Goal: Find specific page/section: Find specific page/section

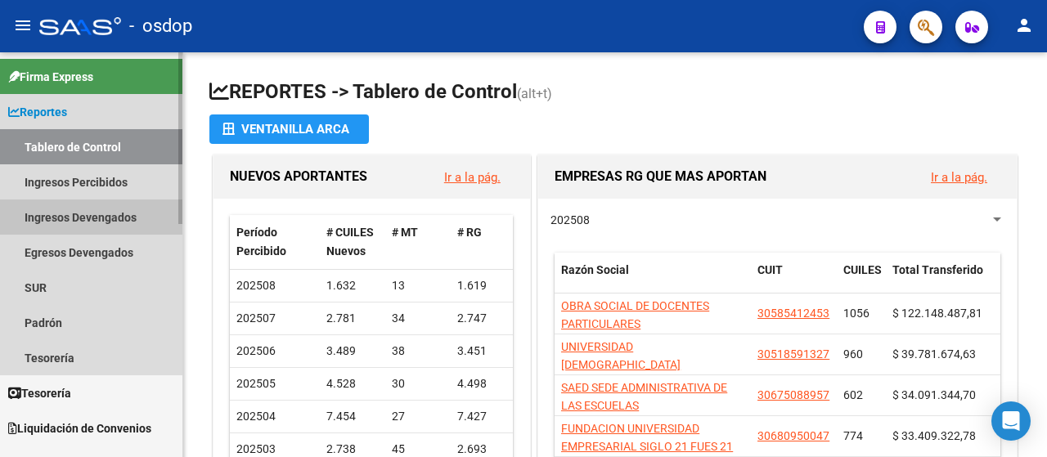
click at [67, 217] on link "Ingresos Devengados" at bounding box center [91, 216] width 182 height 35
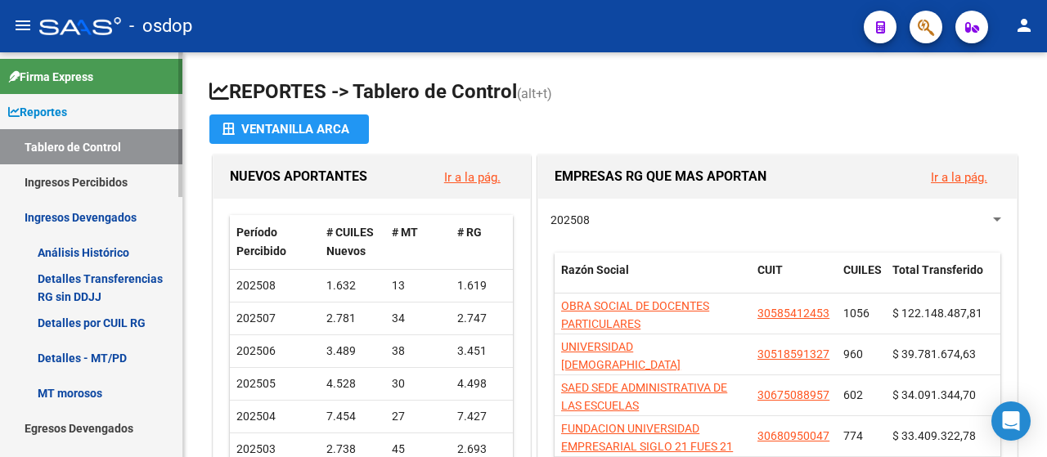
click at [63, 176] on link "Ingresos Percibidos" at bounding box center [91, 181] width 182 height 35
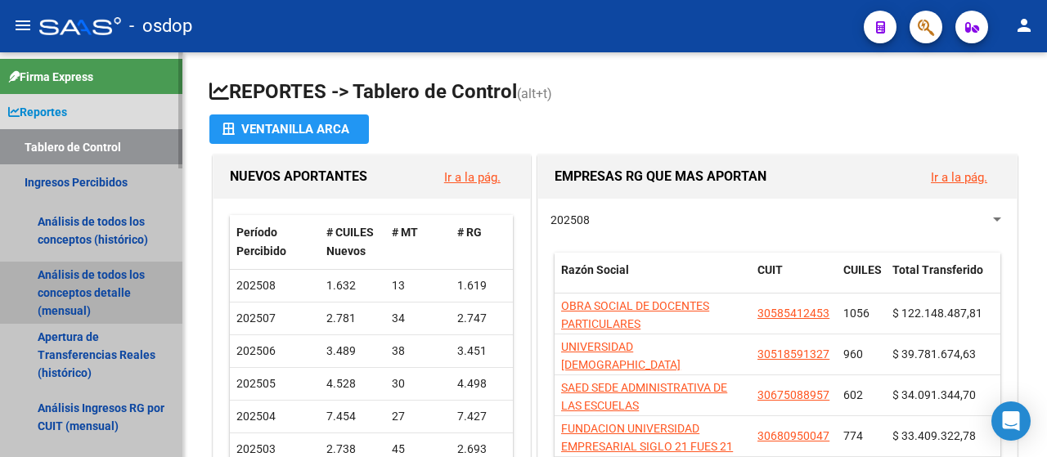
click at [83, 286] on link "Análisis de todos los conceptos detalle (mensual)" at bounding box center [91, 293] width 182 height 62
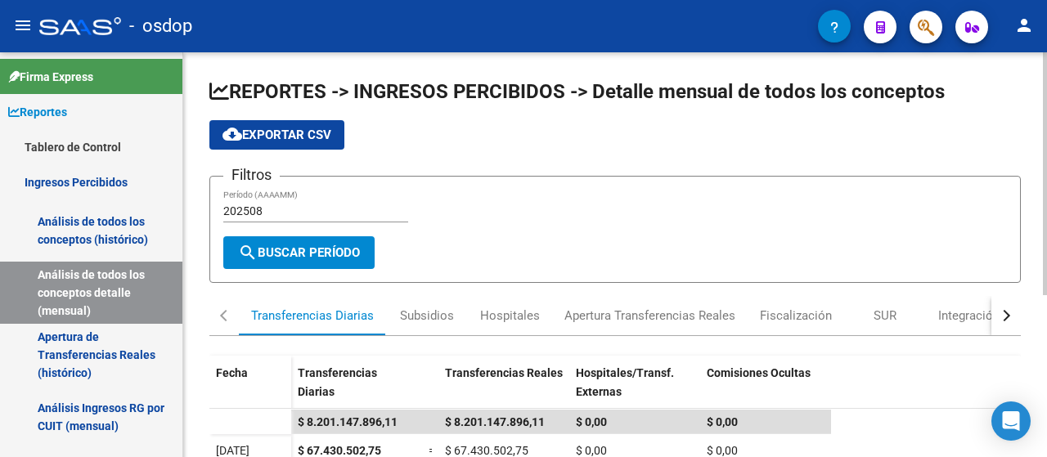
scroll to position [270, 0]
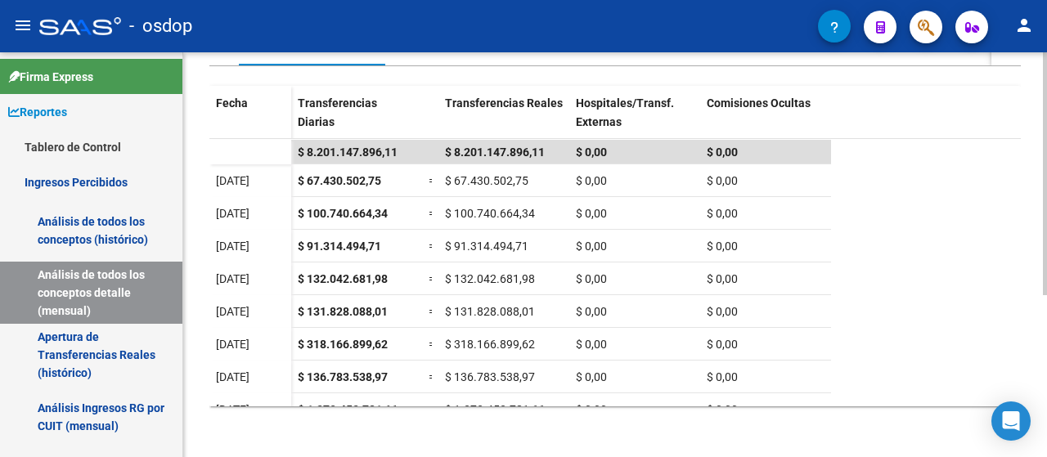
click at [1035, 369] on div "REPORTES -> INGRESOS PERCIBIDOS -> Detalle mensual de todos los conceptos cloud…" at bounding box center [616, 121] width 867 height 676
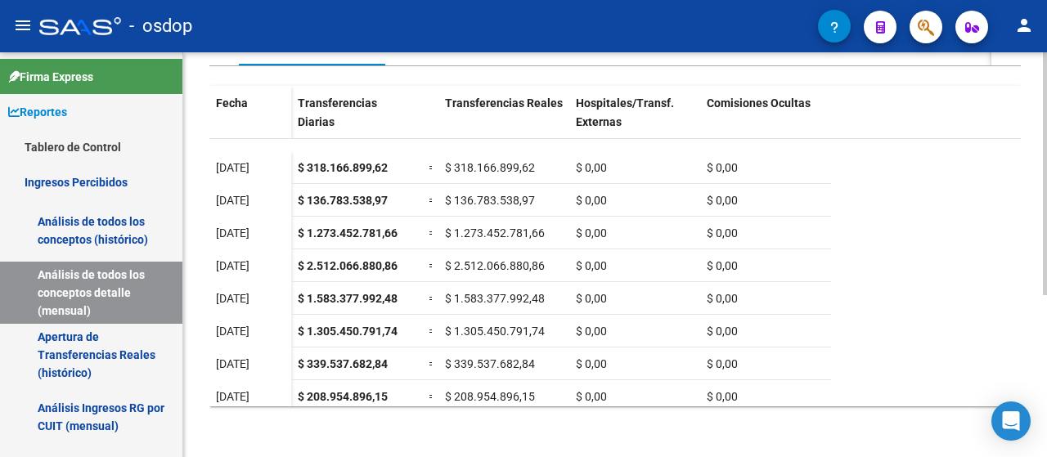
scroll to position [183, 0]
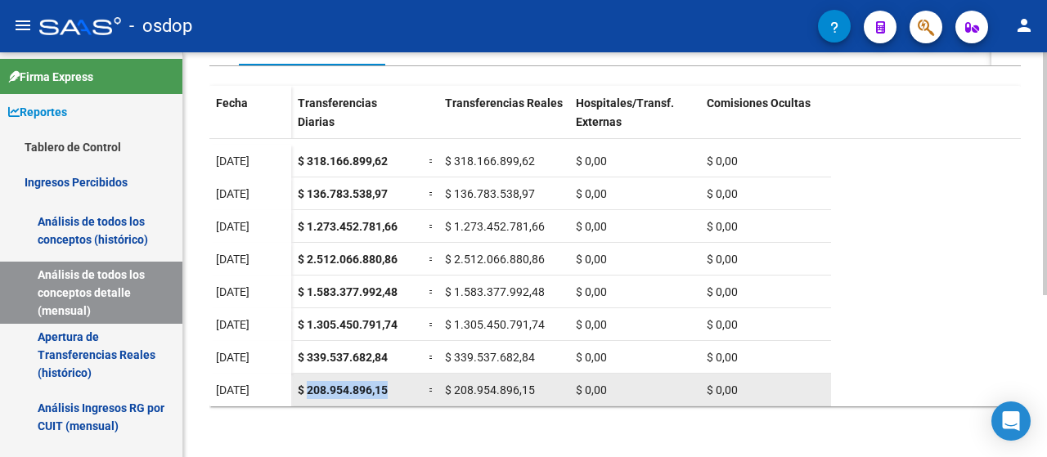
drag, startPoint x: 306, startPoint y: 383, endPoint x: 396, endPoint y: 383, distance: 89.9
click at [396, 383] on div "$ 208.954.896,15" at bounding box center [357, 390] width 118 height 19
copy span "208.954.896,15"
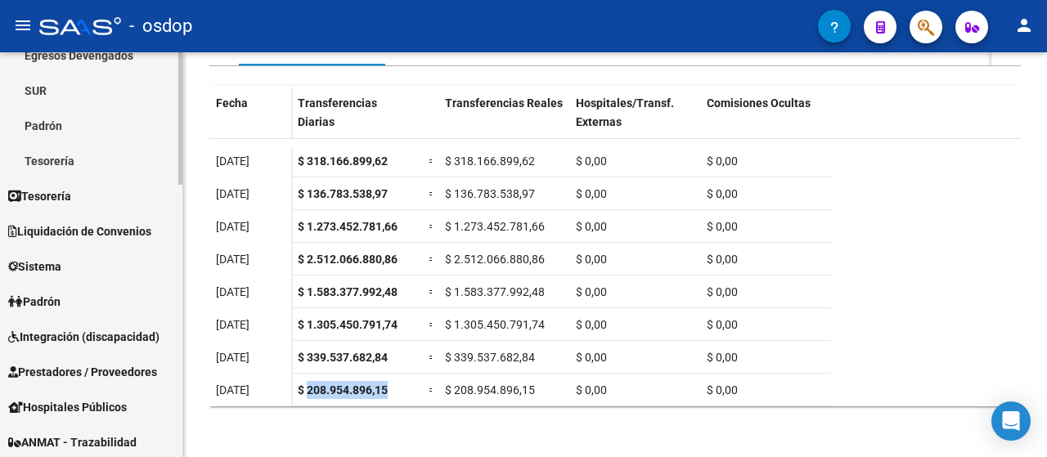
click at [183, 303] on mat-sidenav-container "Firma Express Reportes Tablero de Control Ingresos Percibidos Análisis de todos…" at bounding box center [523, 254] width 1047 height 405
click at [13, 267] on icon at bounding box center [13, 264] width 10 height 11
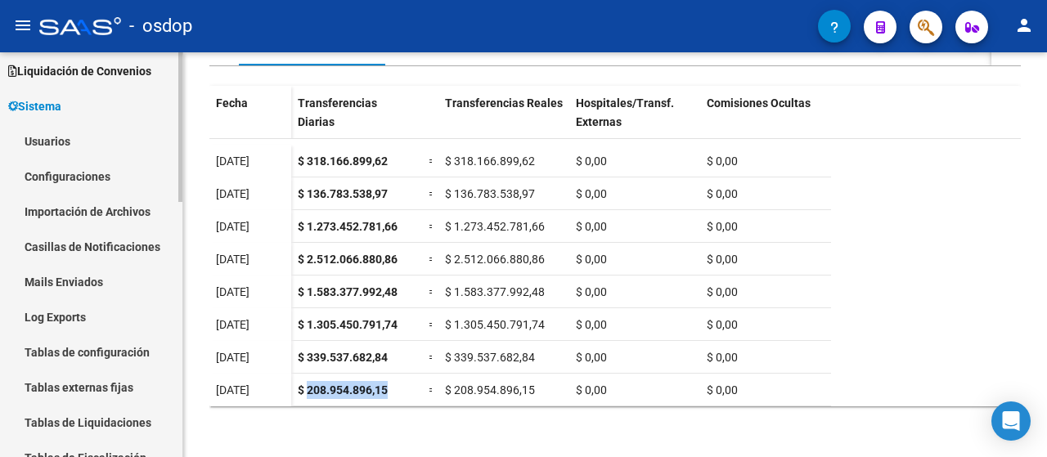
scroll to position [105, 0]
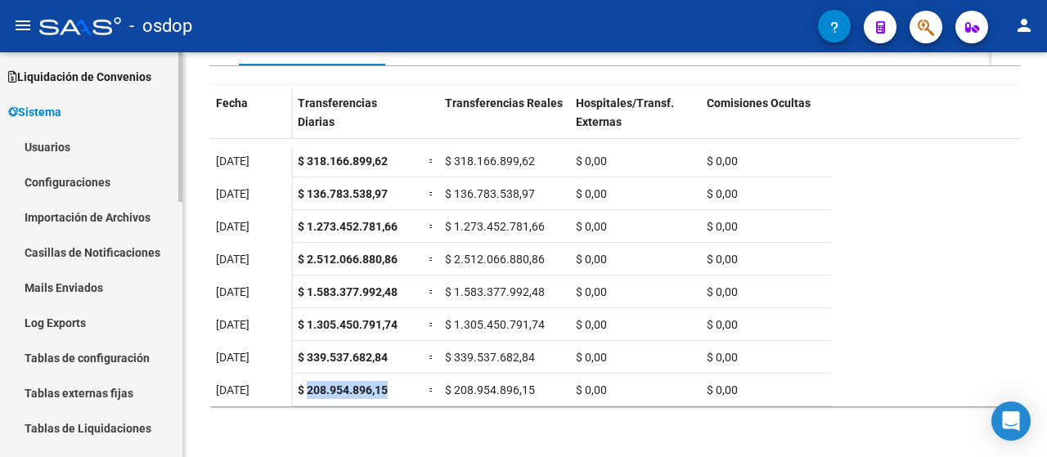
click at [192, 191] on mat-sidenav-container "Firma Express Reportes Tablero de Control Ingresos Percibidos Análisis de todos…" at bounding box center [523, 254] width 1047 height 405
click at [70, 152] on link "Usuarios" at bounding box center [91, 146] width 182 height 35
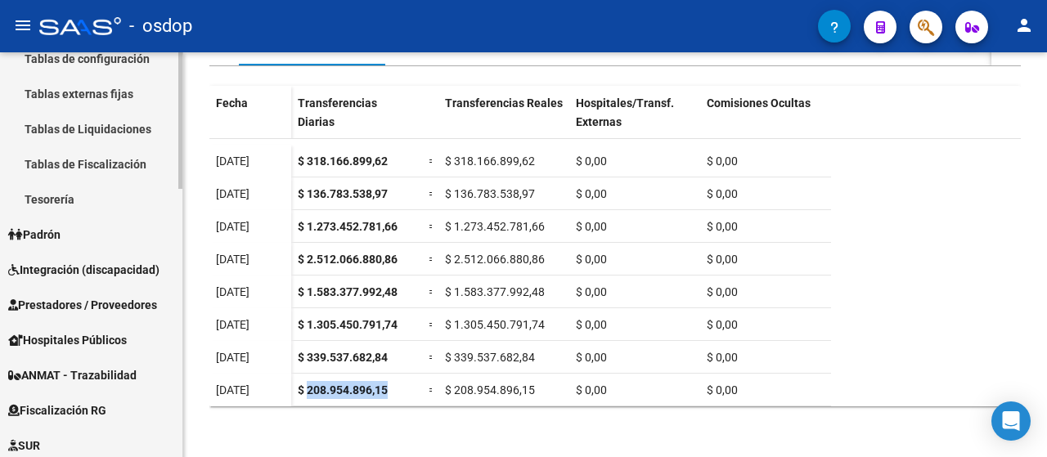
scroll to position [515, 0]
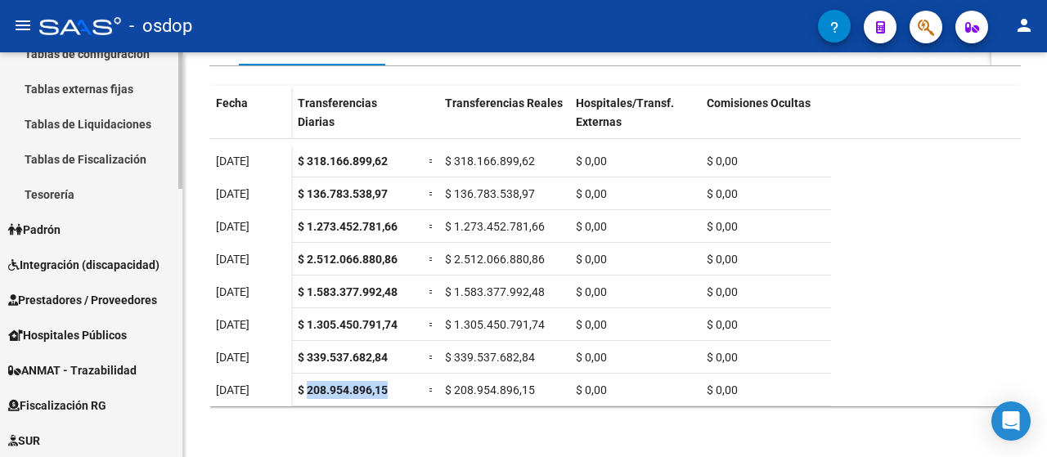
click at [178, 298] on div at bounding box center [180, 294] width 4 height 137
click at [70, 297] on span "Prestadores / Proveedores" at bounding box center [82, 300] width 149 height 18
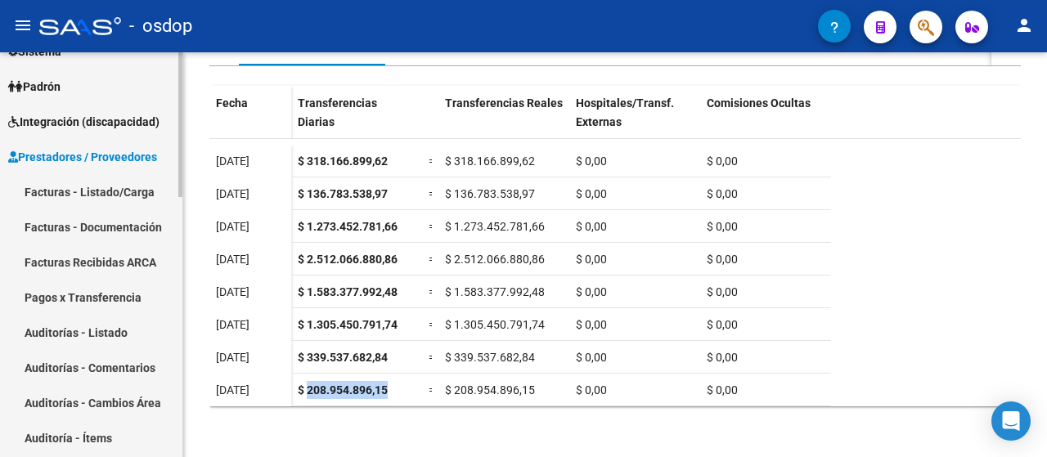
click at [179, 217] on div at bounding box center [180, 184] width 4 height 145
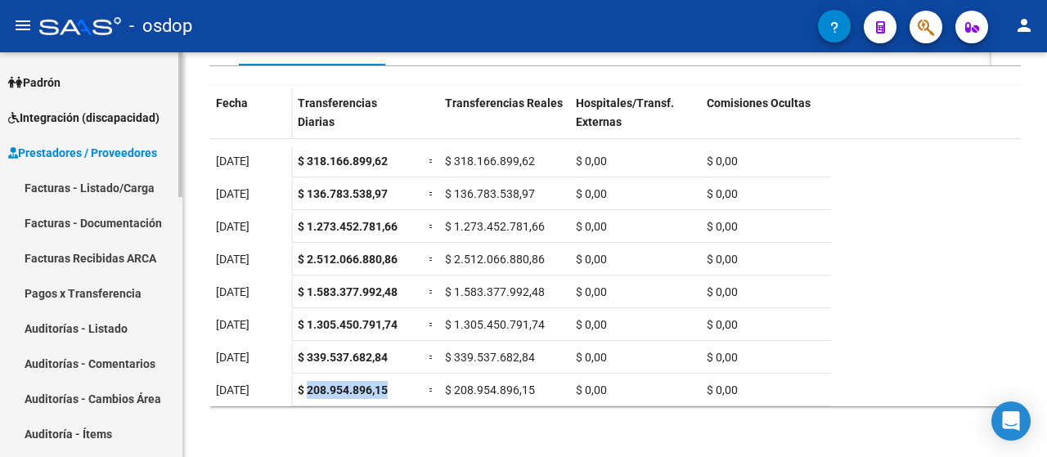
click at [98, 184] on link "Facturas - Listado/Carga" at bounding box center [91, 187] width 182 height 35
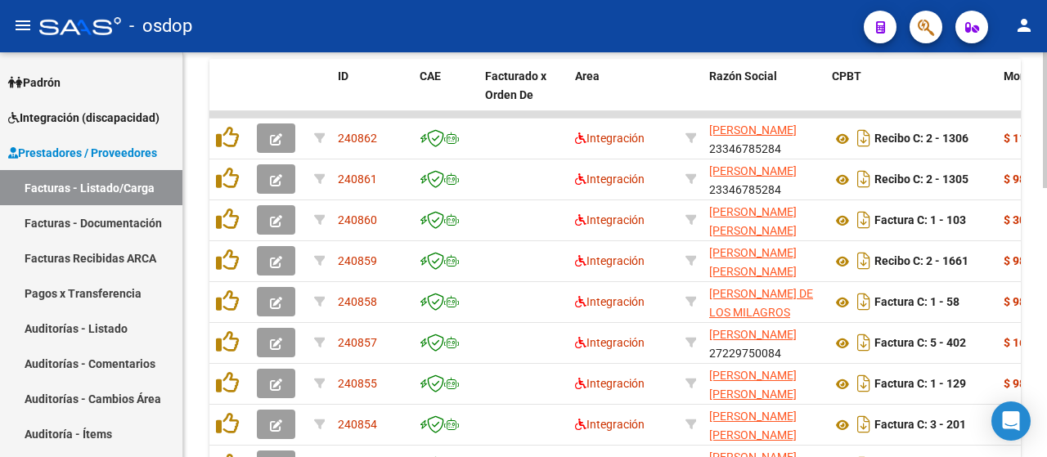
scroll to position [800, 0]
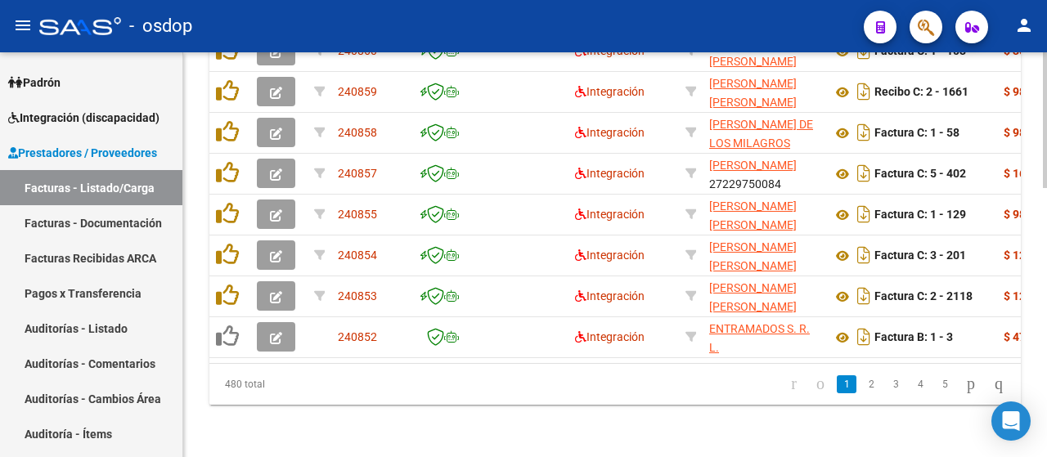
click at [1044, 444] on div at bounding box center [1044, 389] width 4 height 136
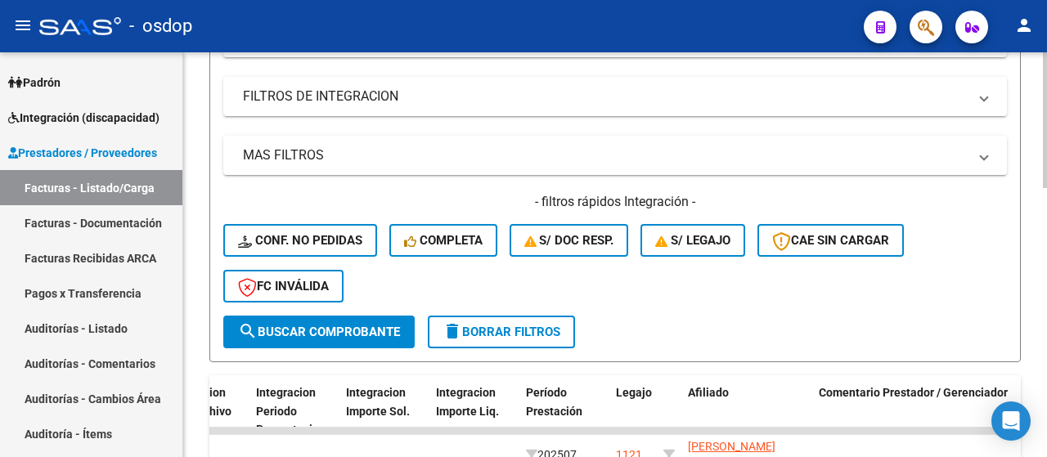
scroll to position [252, 0]
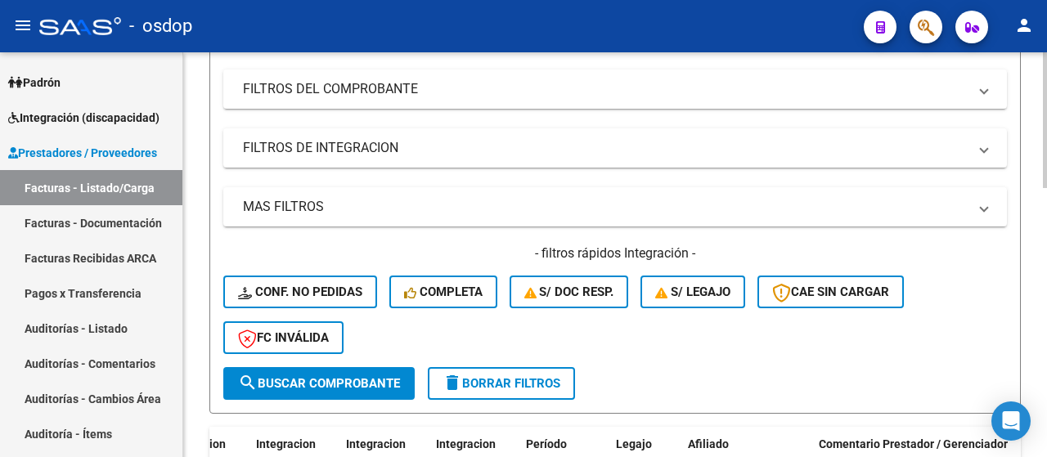
click at [1046, 183] on div at bounding box center [1044, 206] width 4 height 136
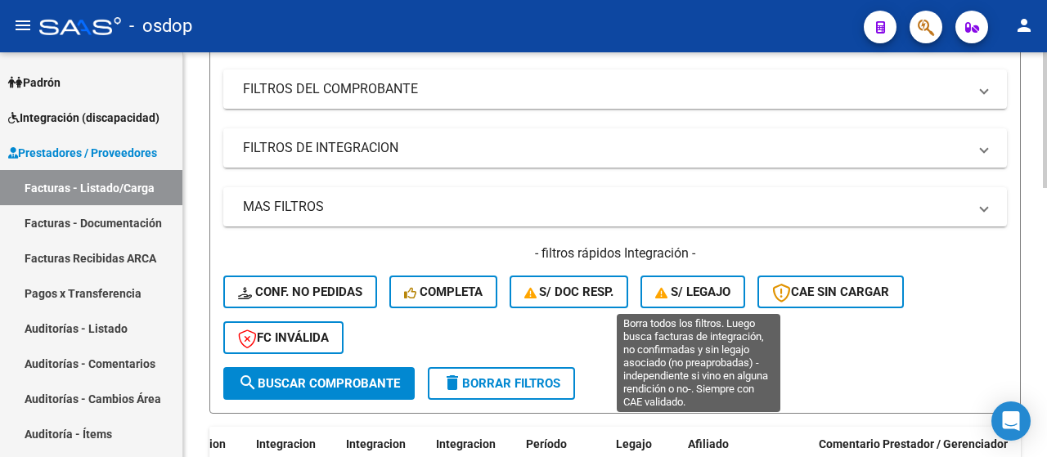
click at [724, 282] on button "S/ legajo" at bounding box center [692, 292] width 105 height 33
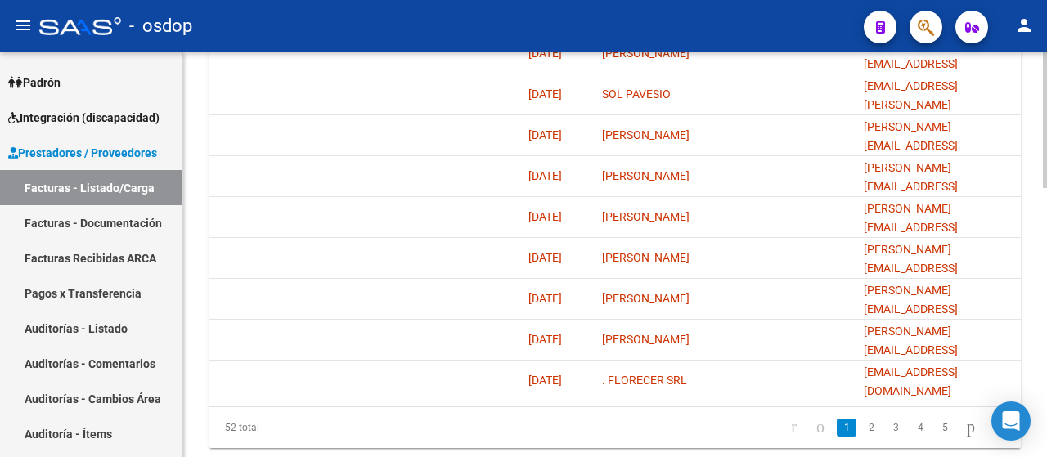
scroll to position [752, 0]
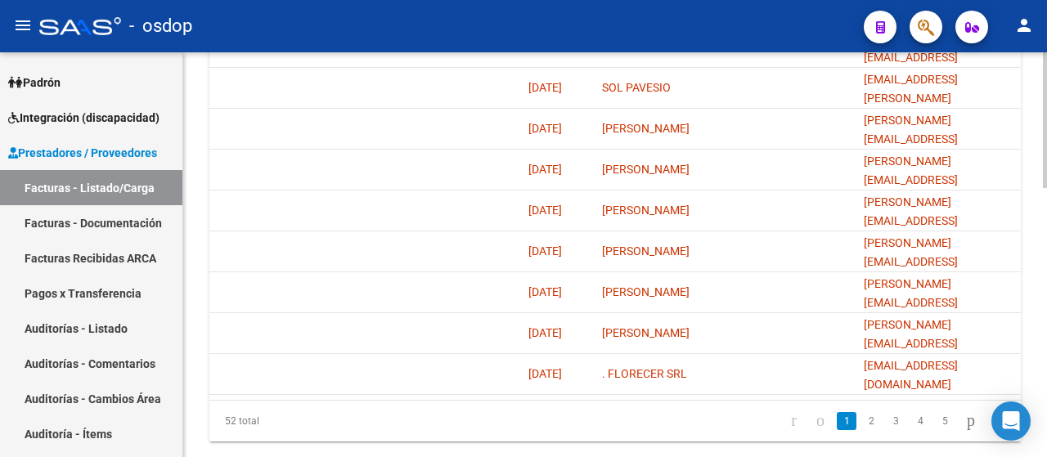
click at [1046, 347] on div at bounding box center [1044, 376] width 4 height 136
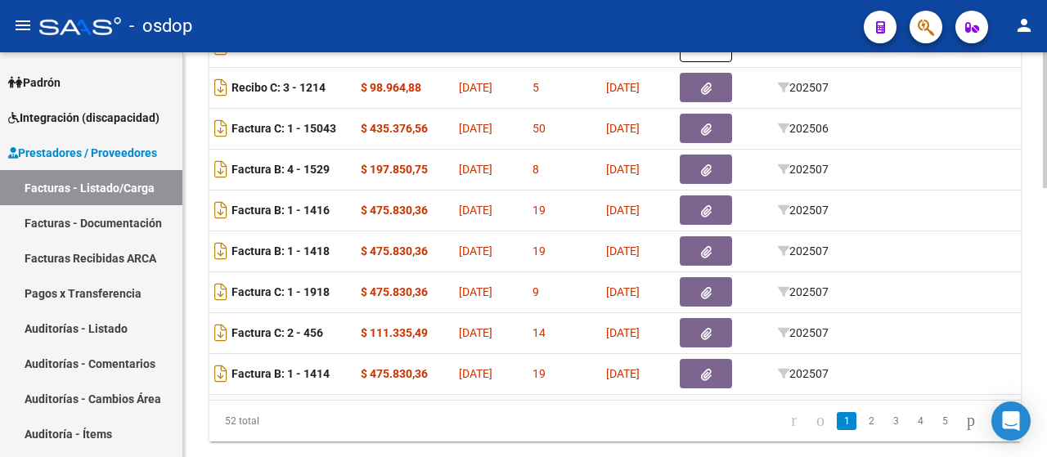
scroll to position [0, 1806]
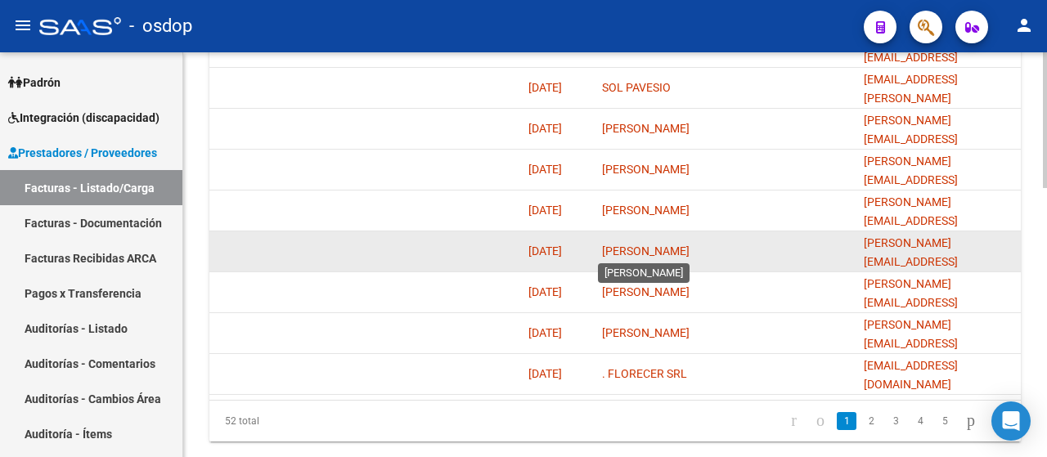
click at [622, 250] on span "[PERSON_NAME]" at bounding box center [645, 250] width 87 height 13
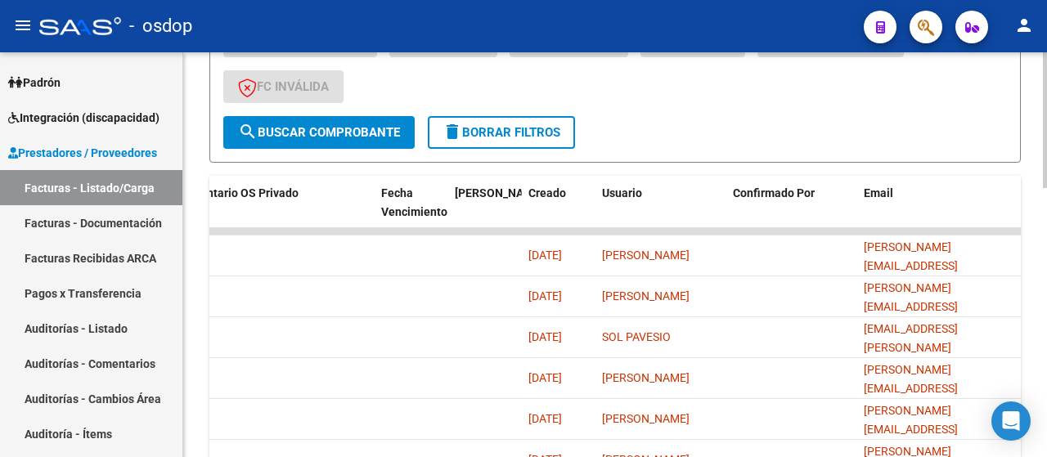
scroll to position [501, 0]
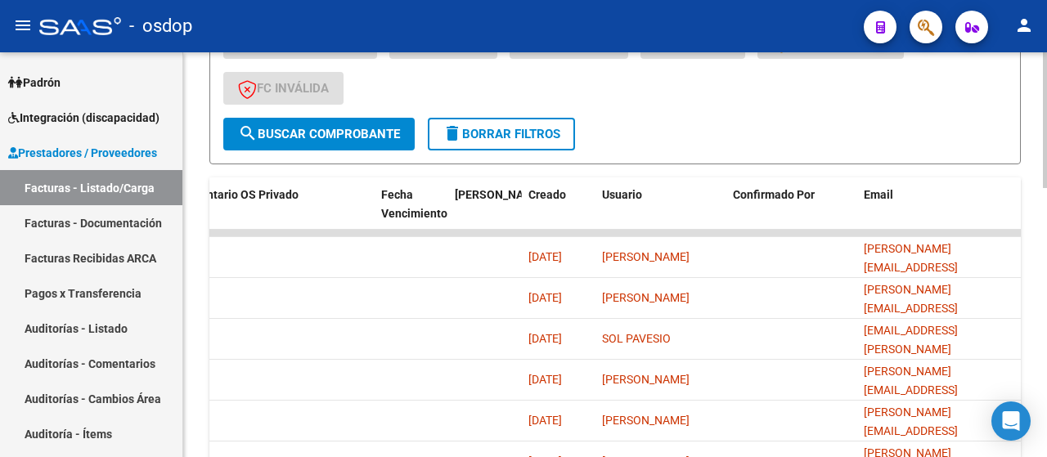
click at [1046, 262] on div at bounding box center [1044, 291] width 4 height 136
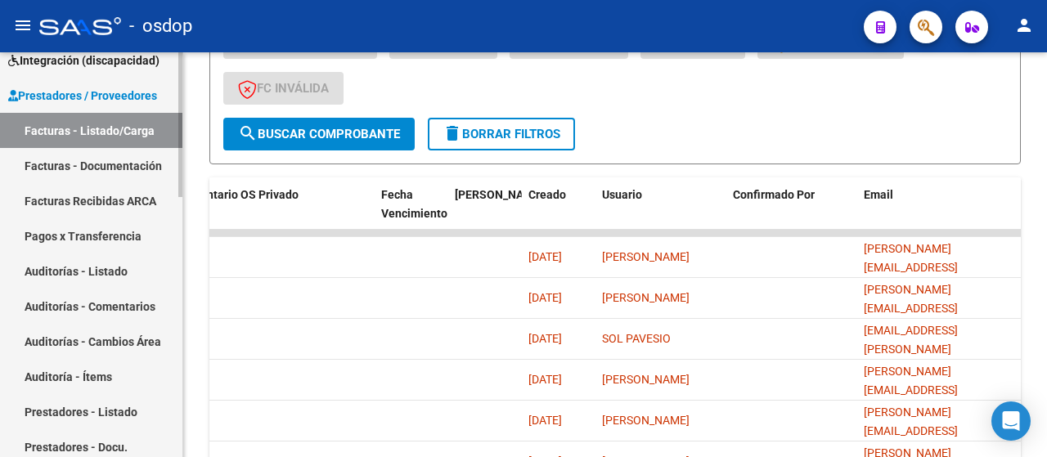
scroll to position [168, 0]
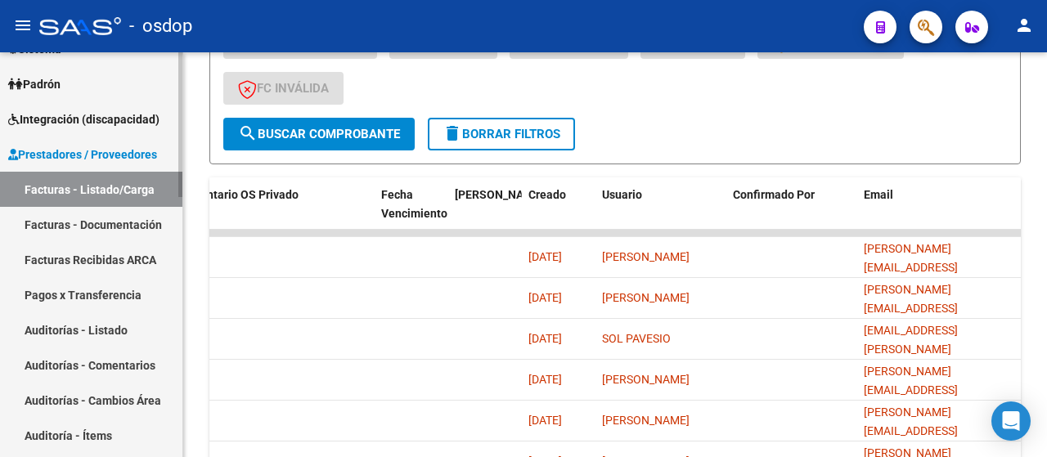
click at [185, 159] on mat-sidenav-container "Firma Express Reportes Tablero de Control Ingresos Percibidos Análisis de todos…" at bounding box center [523, 254] width 1047 height 405
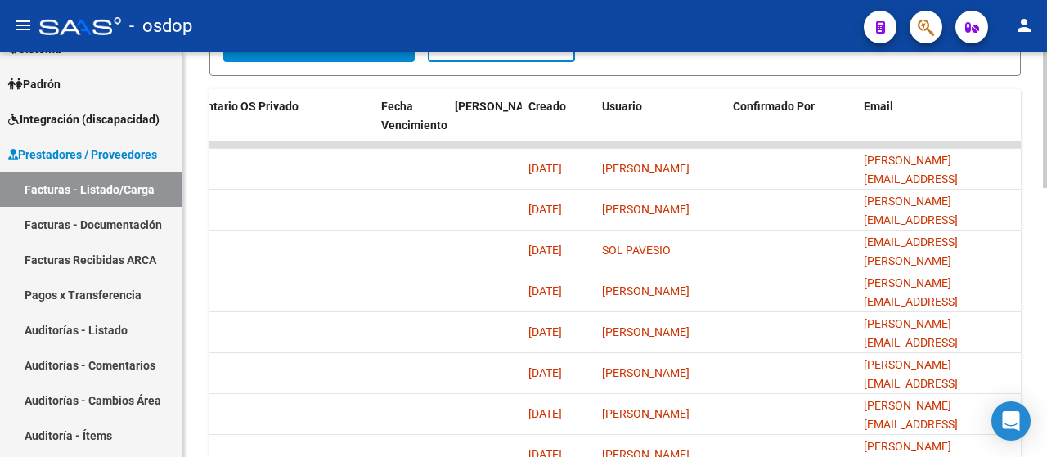
scroll to position [586, 0]
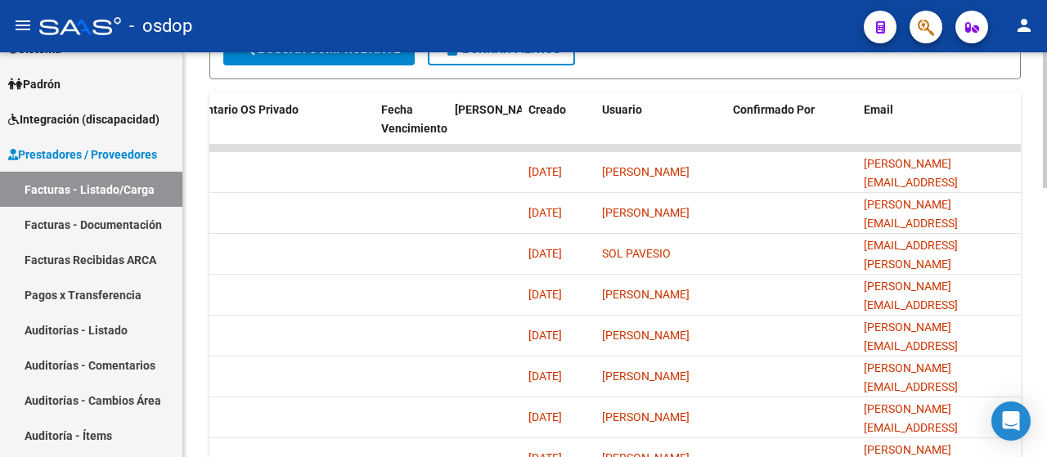
click at [1044, 296] on div at bounding box center [1044, 320] width 4 height 136
click at [623, 101] on div "Usuario" at bounding box center [661, 110] width 118 height 19
click at [619, 108] on span "Usuario" at bounding box center [622, 109] width 40 height 13
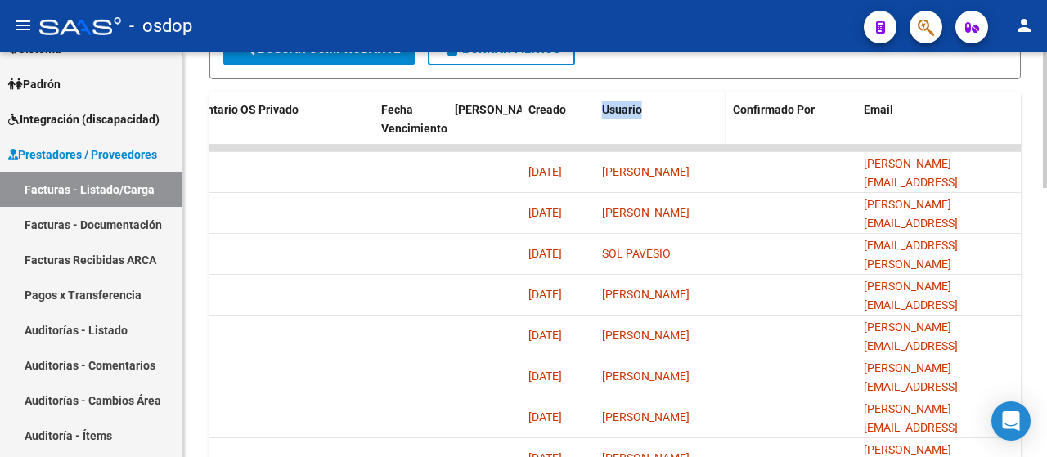
click at [619, 108] on span "Usuario" at bounding box center [622, 109] width 40 height 13
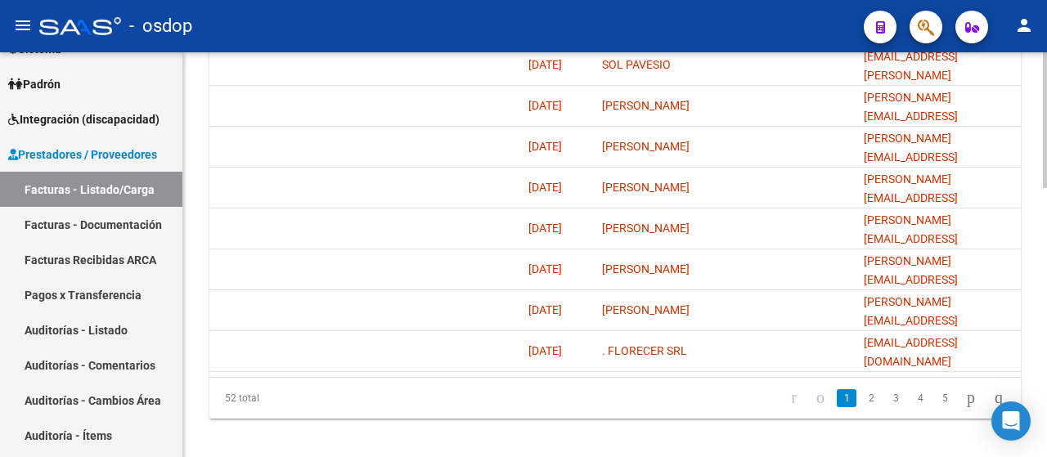
click at [1044, 328] on div at bounding box center [1044, 384] width 4 height 136
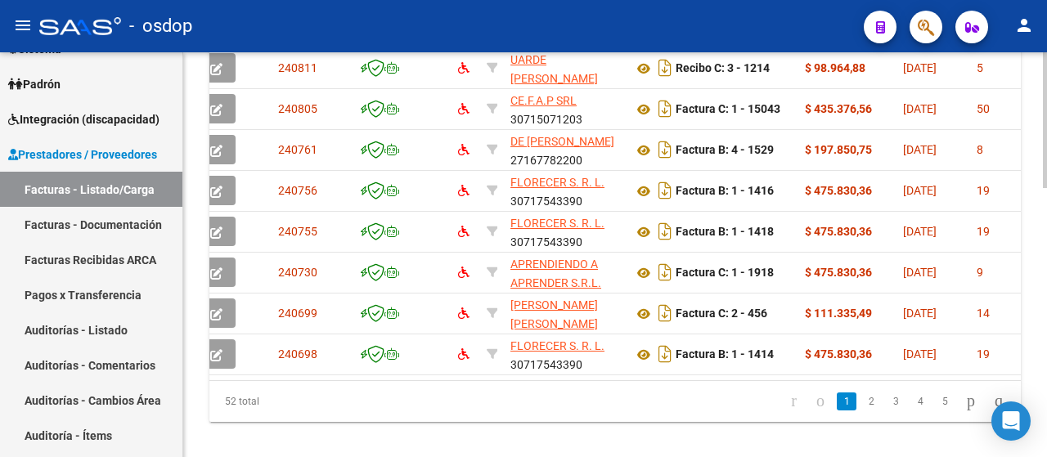
scroll to position [0, 77]
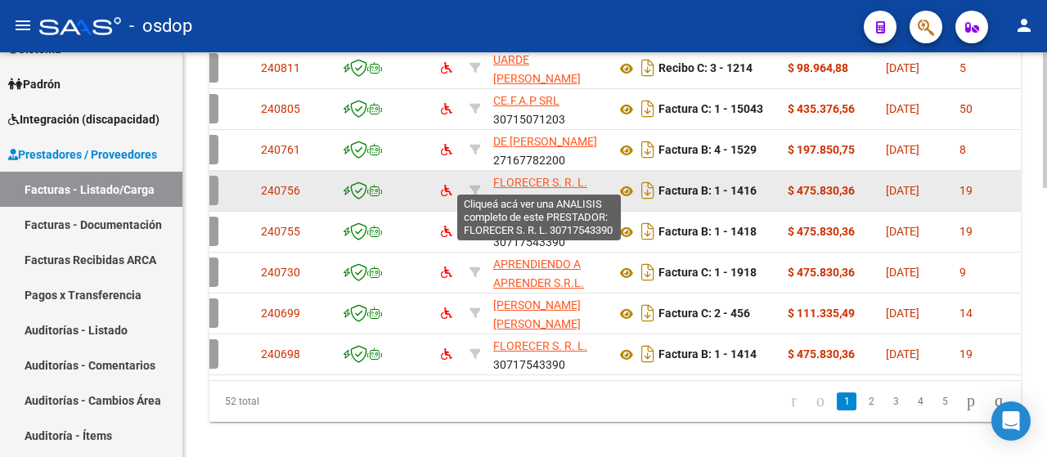
click at [560, 179] on span "FLORECER S. R. L." at bounding box center [540, 182] width 94 height 13
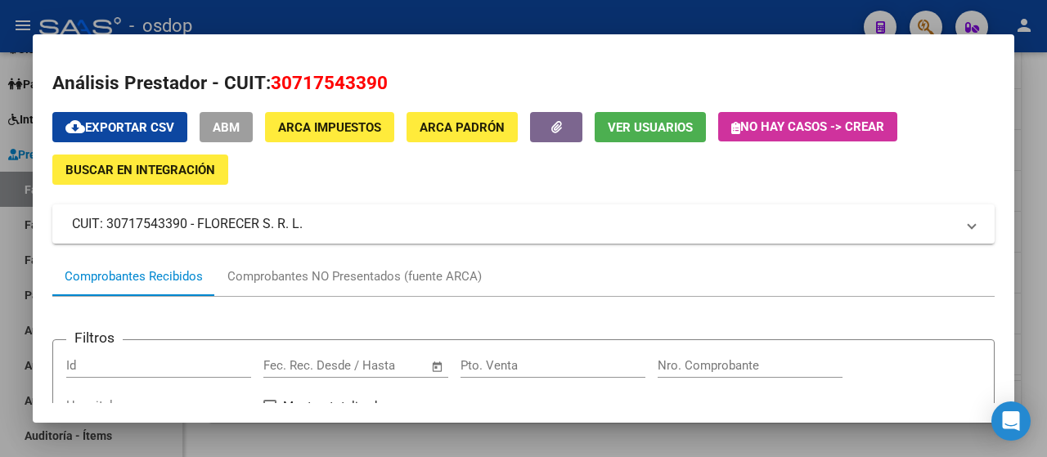
click at [670, 127] on span "Ver Usuarios" at bounding box center [649, 127] width 85 height 15
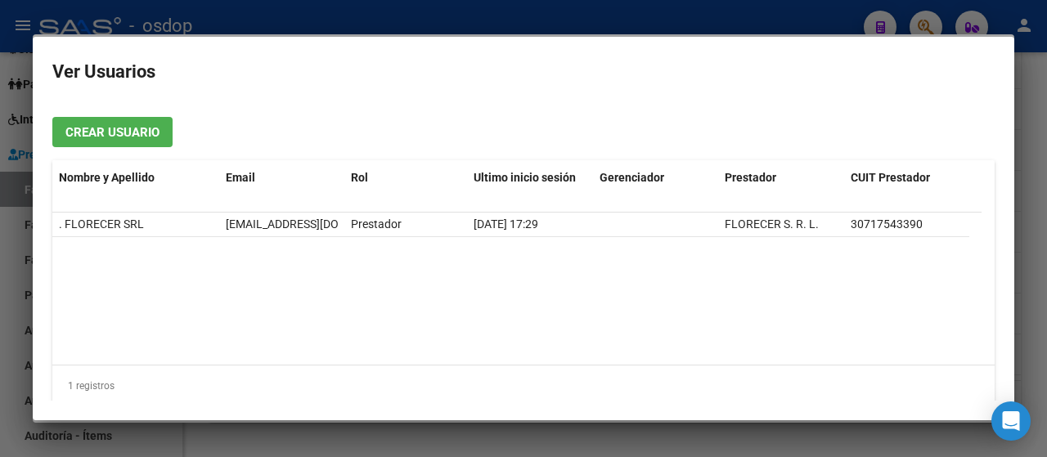
drag, startPoint x: 826, startPoint y: 24, endPoint x: 858, endPoint y: 24, distance: 32.7
drag, startPoint x: 858, startPoint y: 24, endPoint x: 1029, endPoint y: 201, distance: 245.8
click at [1029, 201] on div at bounding box center [523, 228] width 1047 height 457
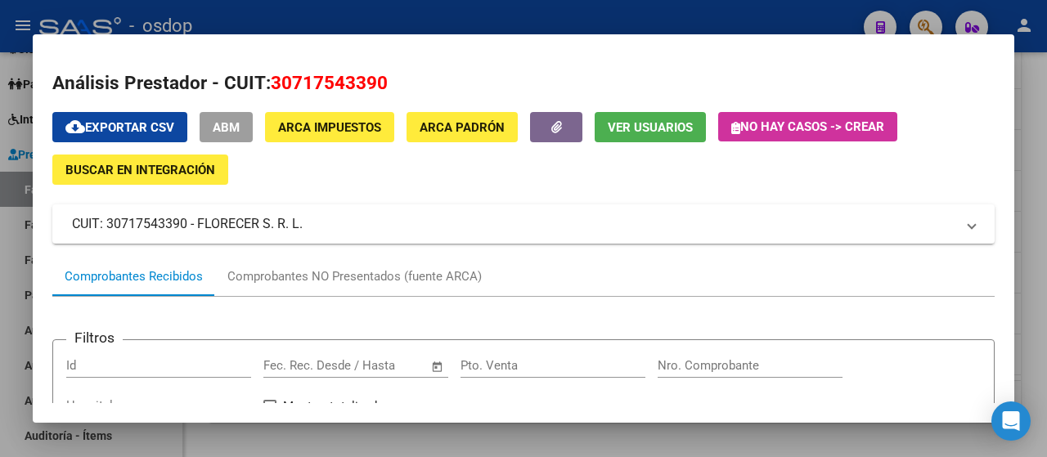
click at [148, 174] on span "Buscar en Integración" at bounding box center [140, 170] width 150 height 15
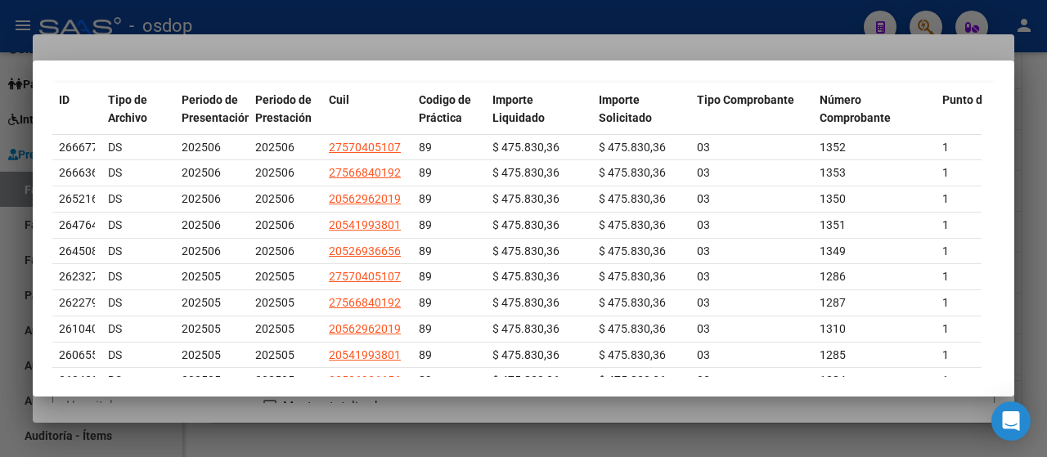
scroll to position [178, 0]
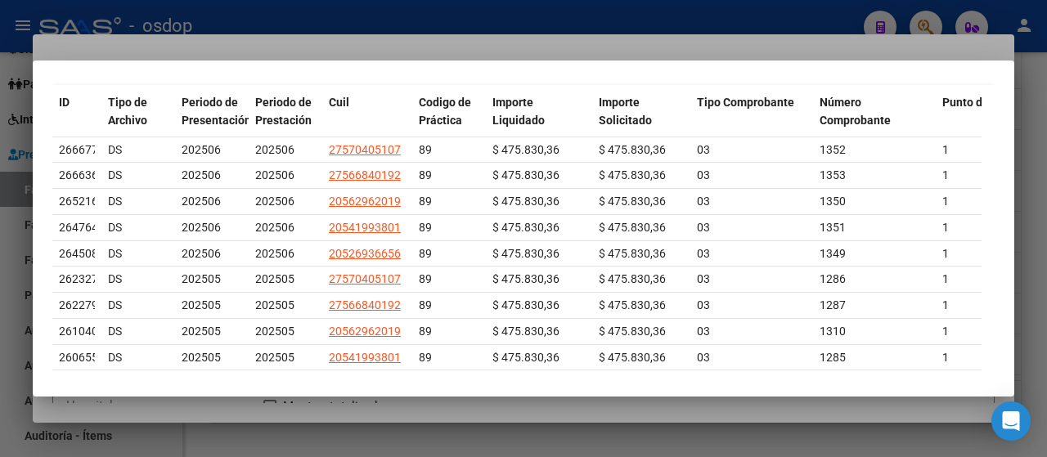
click at [872, 28] on div at bounding box center [523, 228] width 1047 height 457
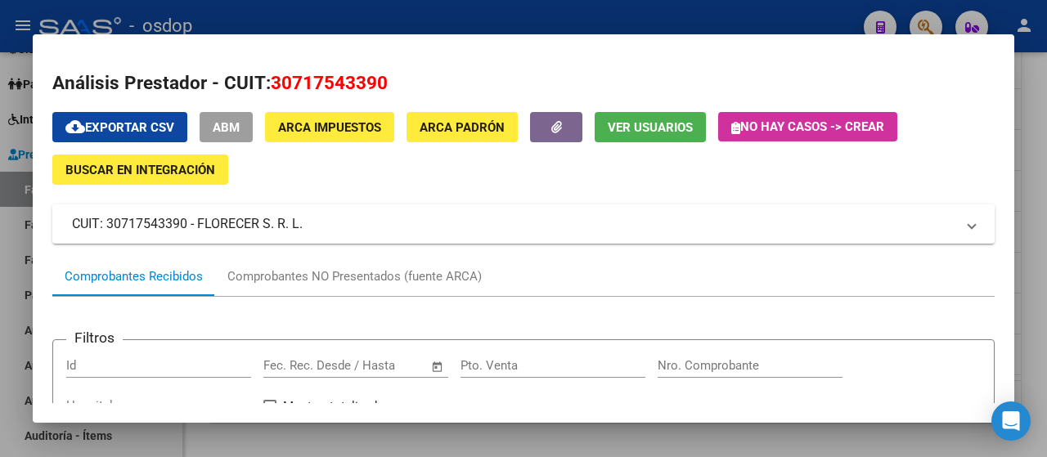
click at [755, 27] on div at bounding box center [523, 228] width 1047 height 457
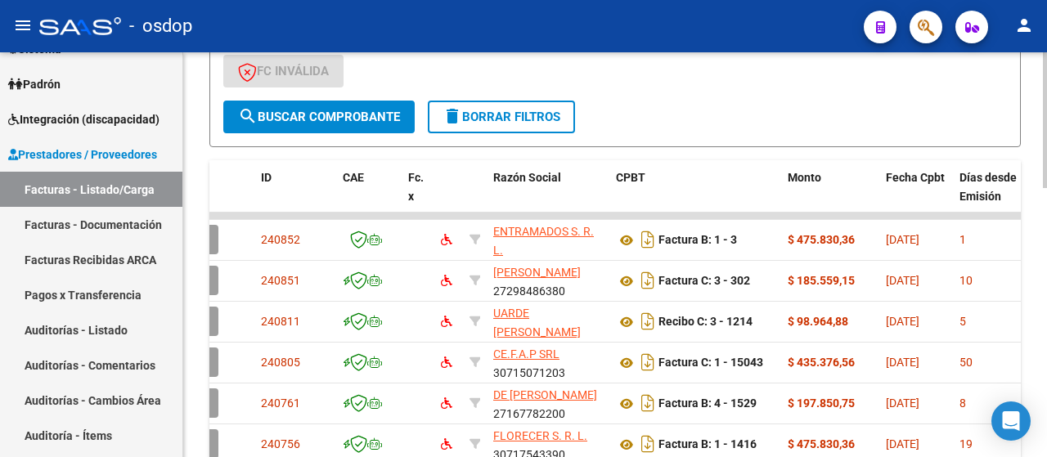
click at [1003, 248] on div "Video tutorial PRESTADORES -> Listado de CPBTs Emitidos por Prestadores / Prove…" at bounding box center [616, 131] width 867 height 1194
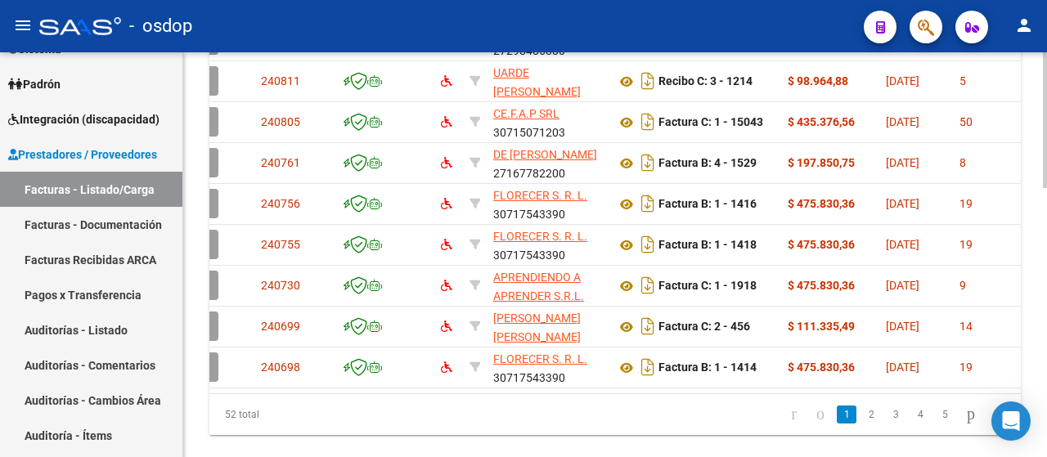
scroll to position [800, 0]
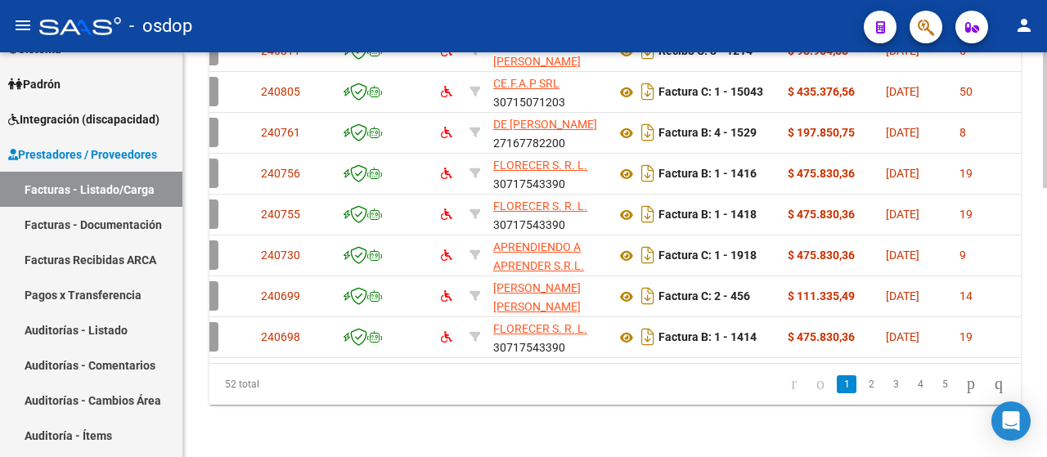
click at [1046, 356] on div at bounding box center [1044, 389] width 4 height 136
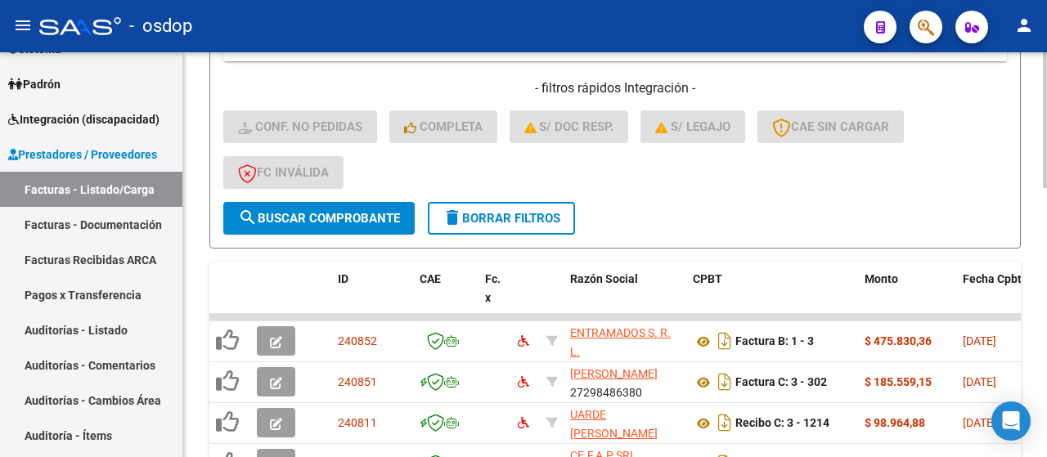
scroll to position [341, 0]
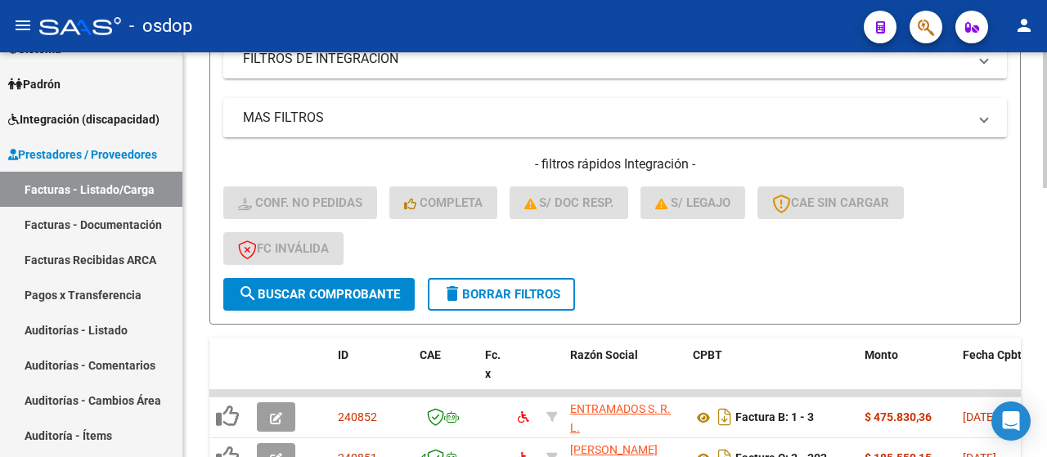
click at [1046, 181] on div at bounding box center [1044, 236] width 4 height 136
click at [491, 297] on span "delete Borrar Filtros" at bounding box center [501, 294] width 118 height 15
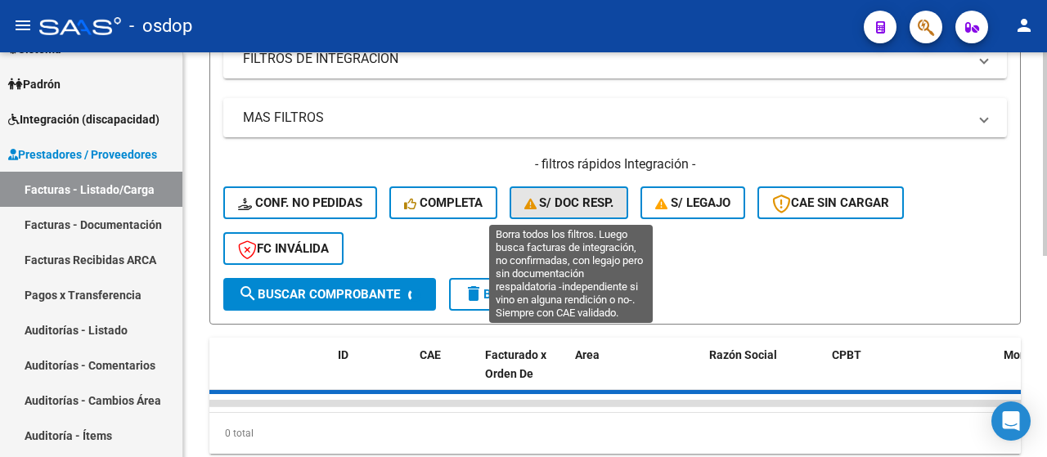
click at [567, 213] on button "S/ Doc Resp." at bounding box center [568, 202] width 119 height 33
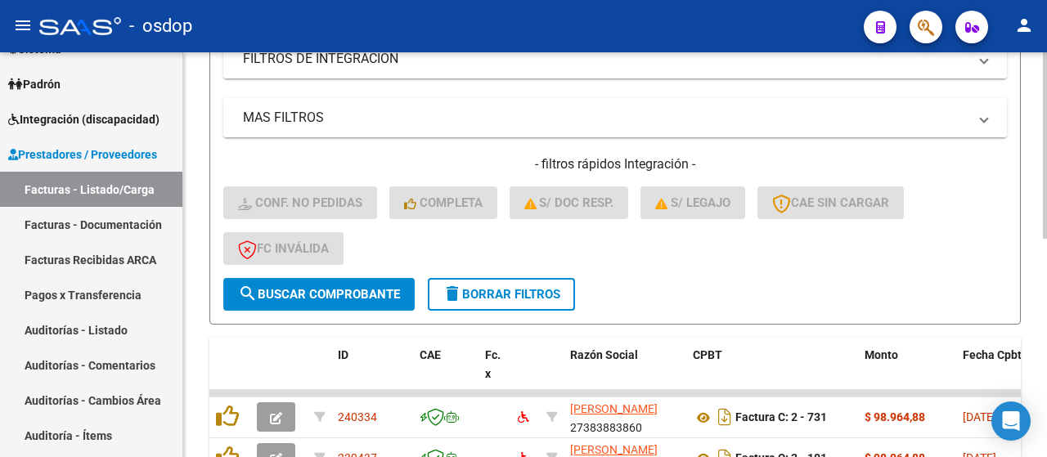
scroll to position [0, 0]
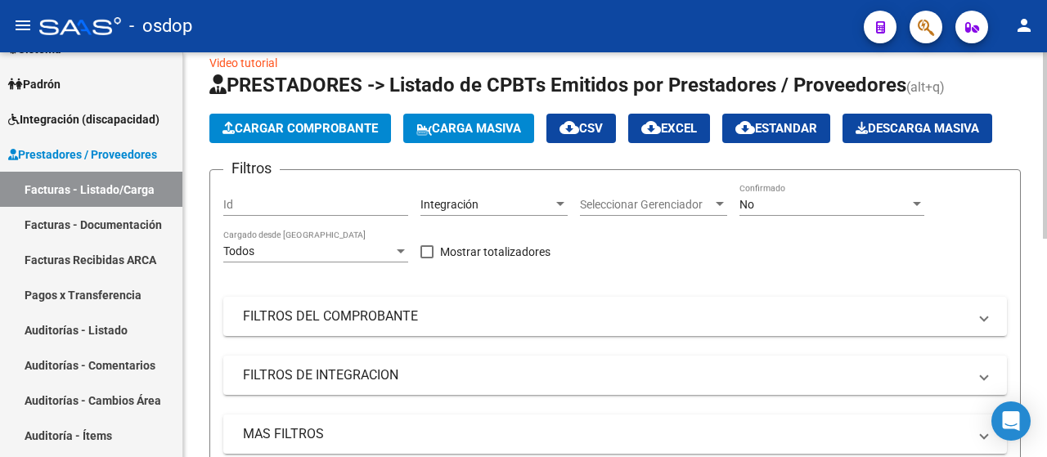
scroll to position [14, 0]
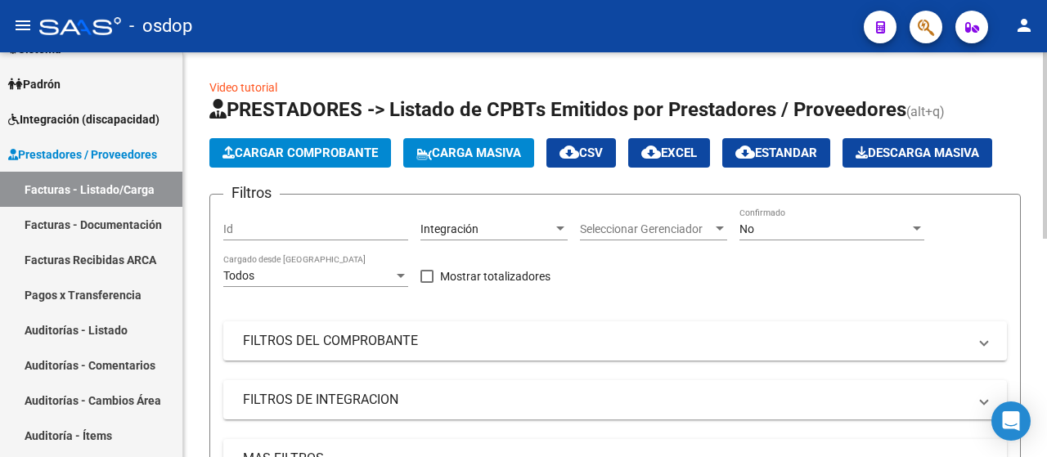
click at [1046, 173] on div at bounding box center [1044, 145] width 4 height 186
